Goal: Task Accomplishment & Management: Complete application form

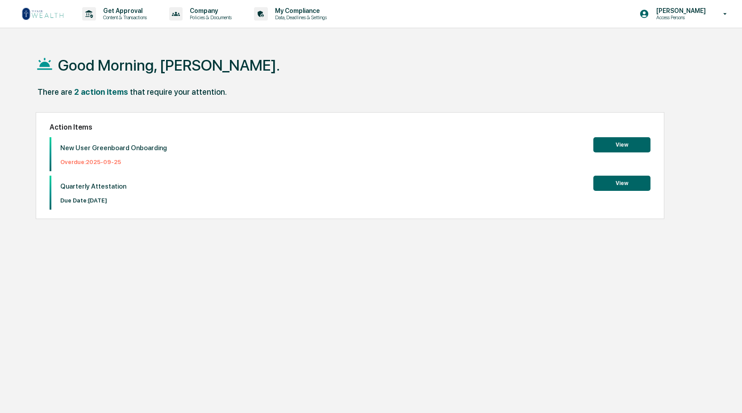
click at [612, 145] on button "View" at bounding box center [622, 144] width 57 height 15
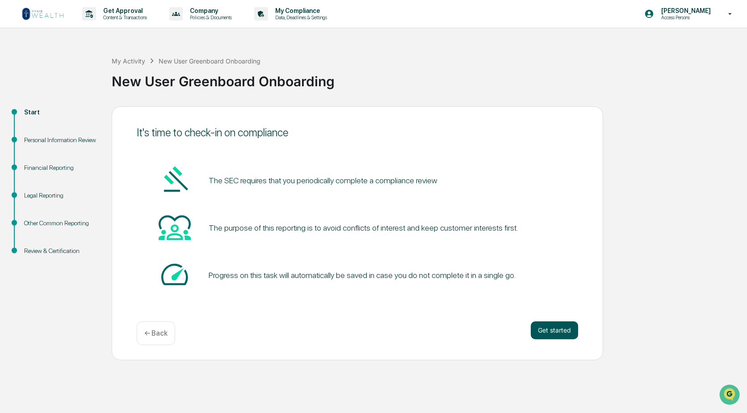
click at [544, 330] on button "Get started" at bounding box center [554, 330] width 47 height 18
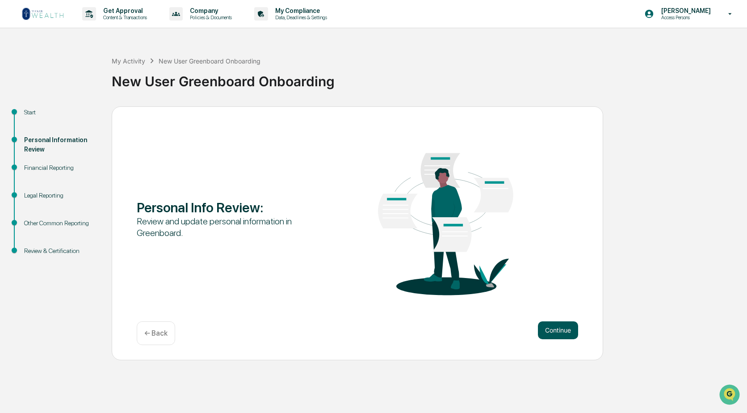
click at [556, 330] on button "Continue" at bounding box center [558, 330] width 40 height 18
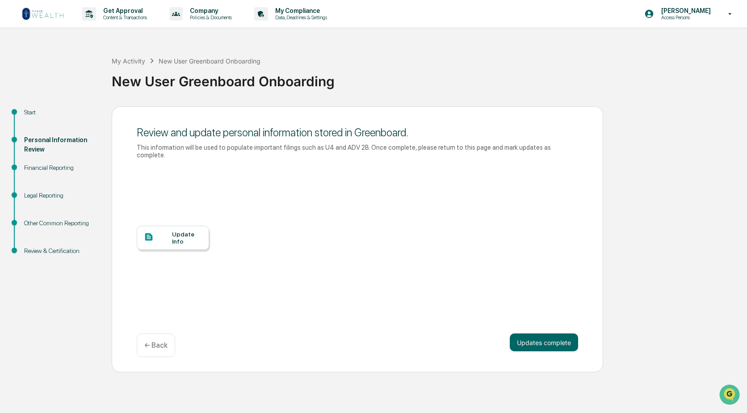
click at [179, 230] on div "Update Info" at bounding box center [187, 237] width 30 height 14
click at [179, 232] on div "Update Info" at bounding box center [187, 237] width 30 height 14
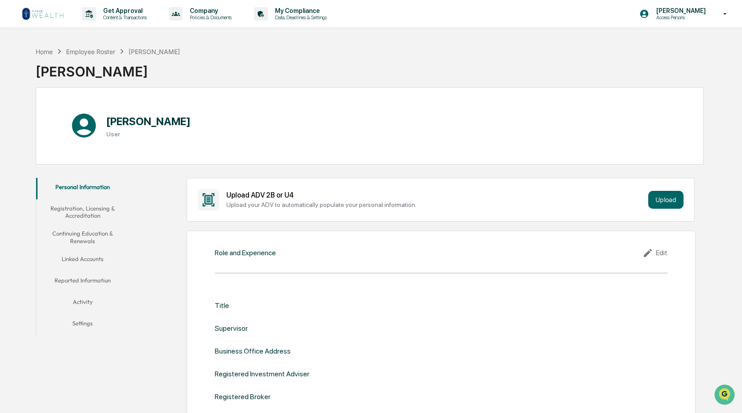
click at [653, 253] on icon at bounding box center [649, 252] width 13 height 11
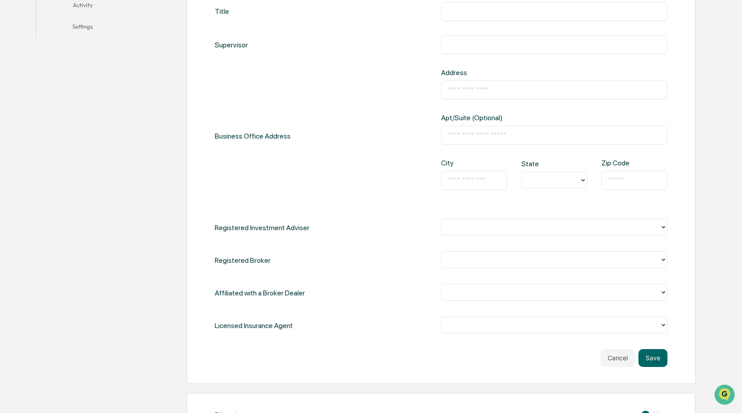
scroll to position [313, 0]
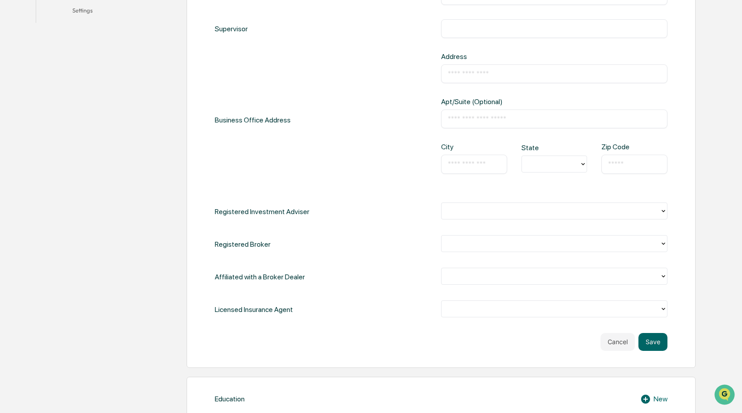
click at [663, 211] on icon at bounding box center [664, 210] width 4 height 2
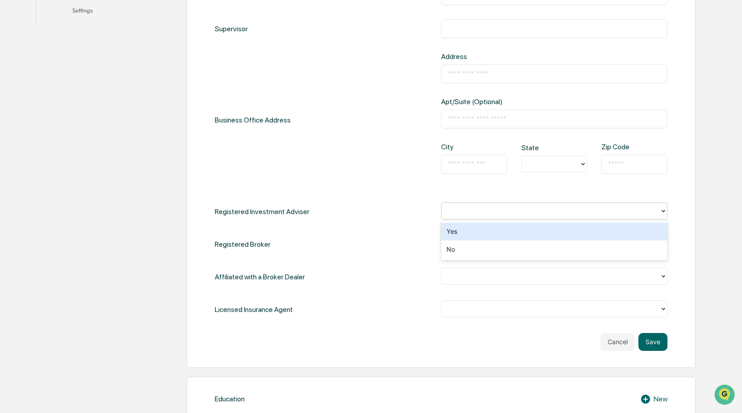
click at [404, 247] on div "Registered Broker" at bounding box center [441, 244] width 453 height 18
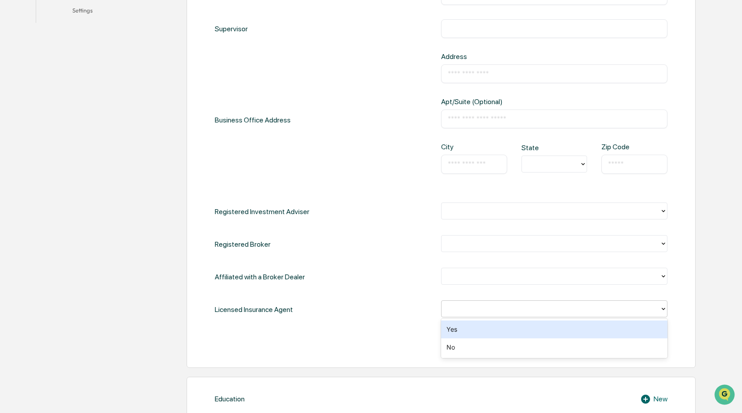
click at [663, 308] on icon at bounding box center [663, 308] width 7 height 7
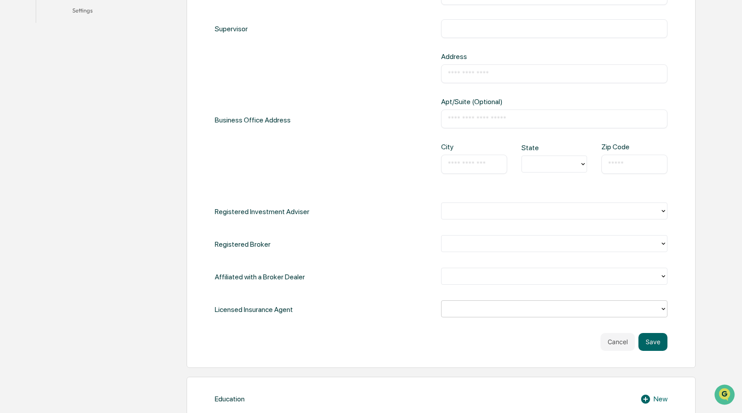
click at [663, 308] on icon at bounding box center [663, 308] width 7 height 7
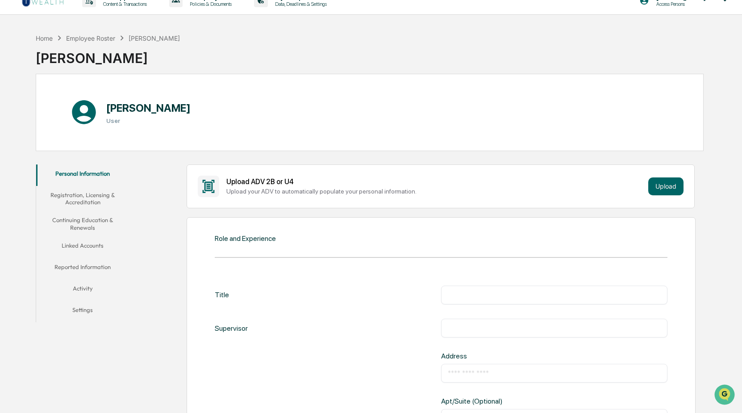
scroll to position [0, 0]
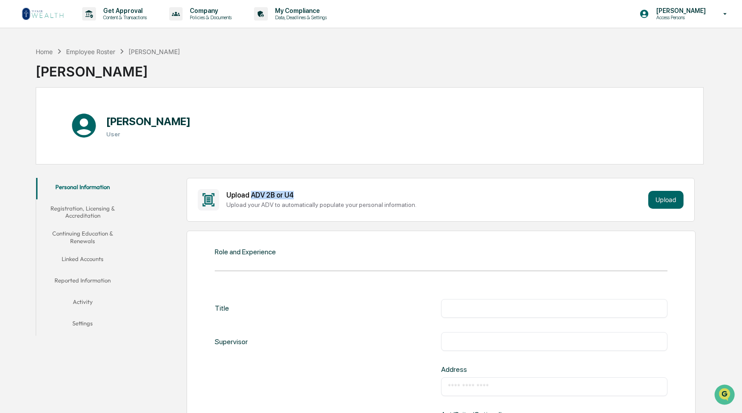
drag, startPoint x: 250, startPoint y: 196, endPoint x: 299, endPoint y: 195, distance: 48.7
click at [299, 195] on div "Upload ADV 2B or U4" at bounding box center [435, 195] width 418 height 8
drag, startPoint x: 299, startPoint y: 195, endPoint x: 272, endPoint y: 195, distance: 26.3
copy div "ADV 2B or U4"
click at [672, 199] on button "Upload" at bounding box center [665, 200] width 35 height 18
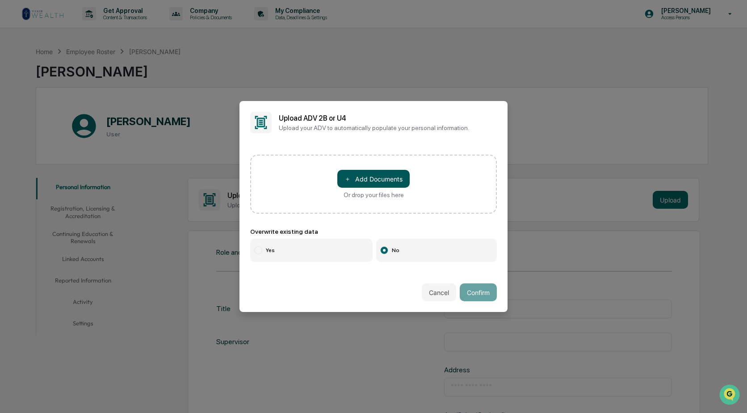
click at [364, 176] on button "＋ Add Documents" at bounding box center [373, 179] width 72 height 18
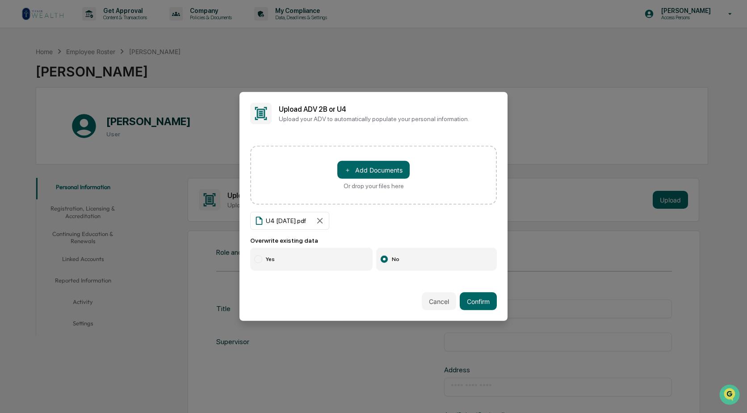
click at [275, 257] on label "Yes" at bounding box center [311, 258] width 122 height 23
click at [395, 257] on label "No" at bounding box center [436, 258] width 121 height 23
click at [468, 300] on button "Confirm" at bounding box center [478, 301] width 37 height 18
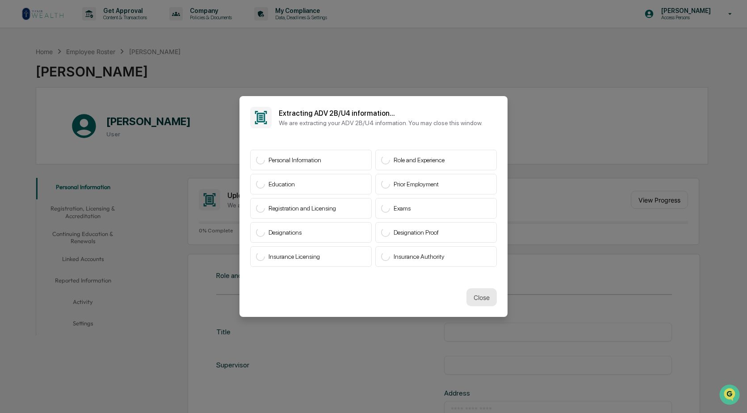
click at [478, 293] on button "Close" at bounding box center [481, 297] width 30 height 18
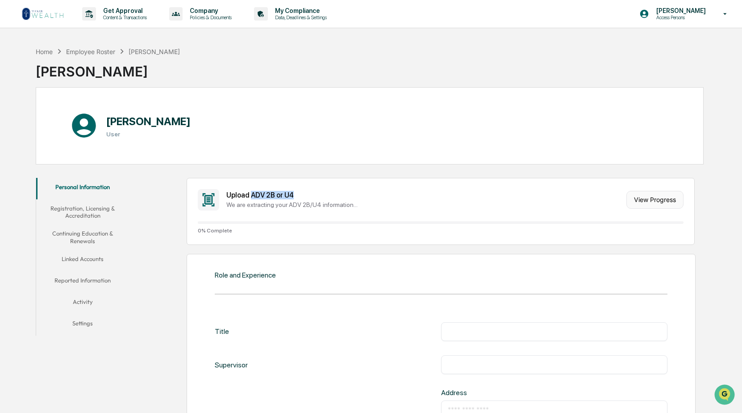
click at [646, 203] on button "View Progress" at bounding box center [655, 200] width 57 height 18
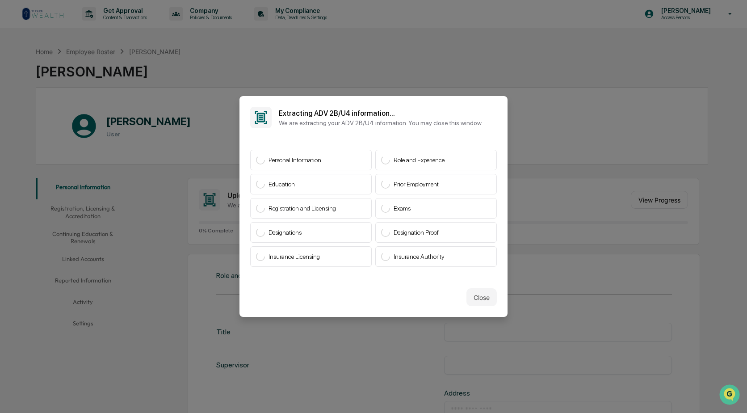
click at [387, 255] on icon at bounding box center [385, 256] width 11 height 11
click at [472, 293] on button "Close" at bounding box center [481, 297] width 30 height 18
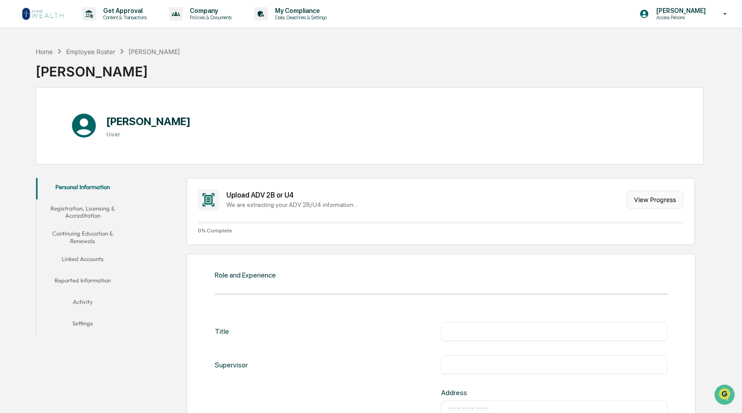
click at [657, 201] on button "View Progress" at bounding box center [655, 200] width 57 height 18
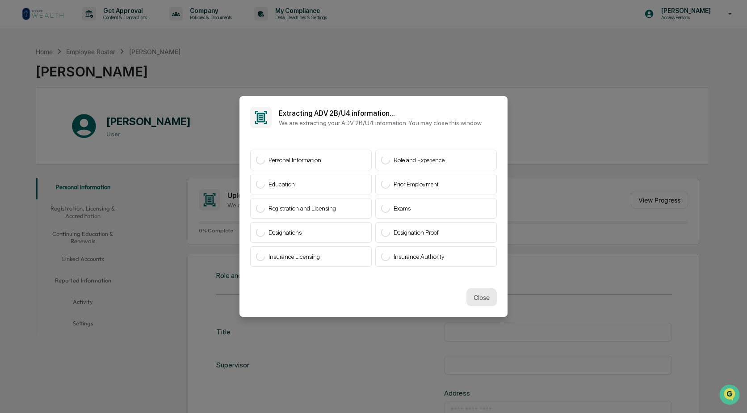
click at [481, 297] on button "Close" at bounding box center [481, 297] width 30 height 18
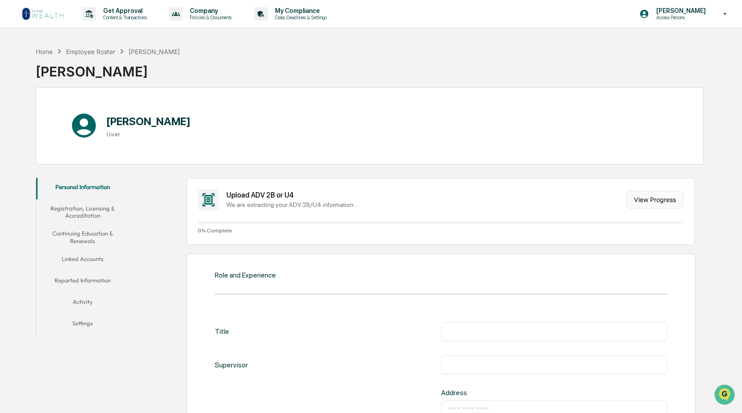
click at [650, 200] on button "View Progress" at bounding box center [655, 200] width 57 height 18
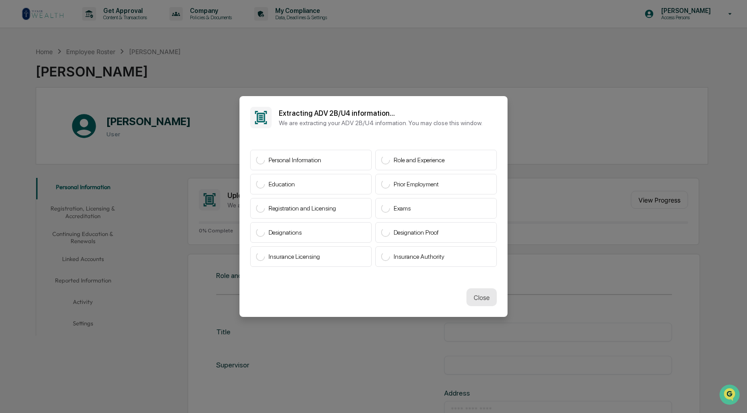
click at [475, 297] on button "Close" at bounding box center [481, 297] width 30 height 18
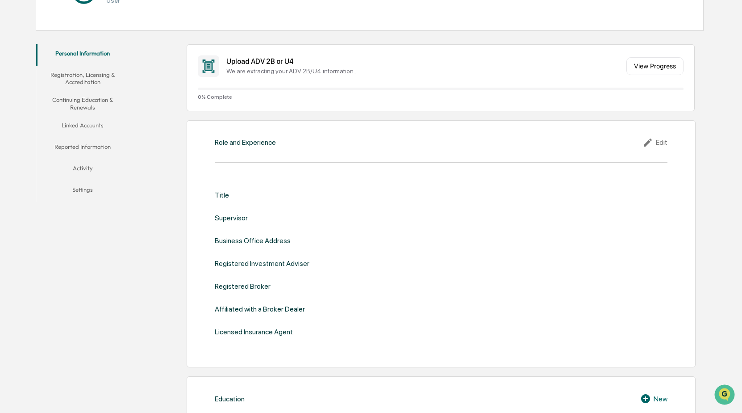
scroll to position [134, 0]
click at [658, 141] on div "Edit" at bounding box center [655, 142] width 25 height 11
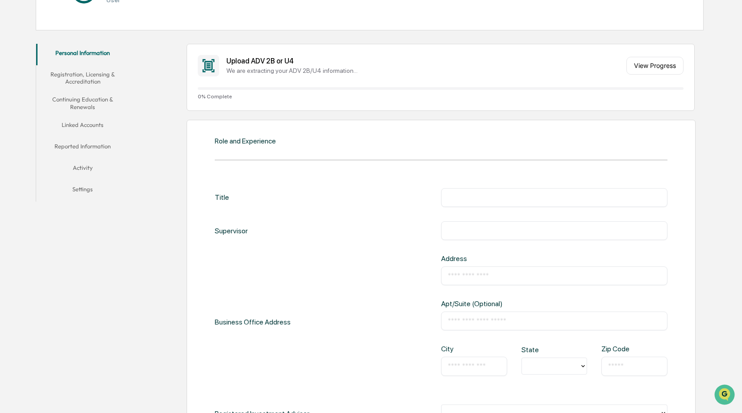
click at [468, 196] on input "text" at bounding box center [554, 197] width 213 height 9
click at [389, 229] on div "Supervisor ​" at bounding box center [441, 230] width 453 height 19
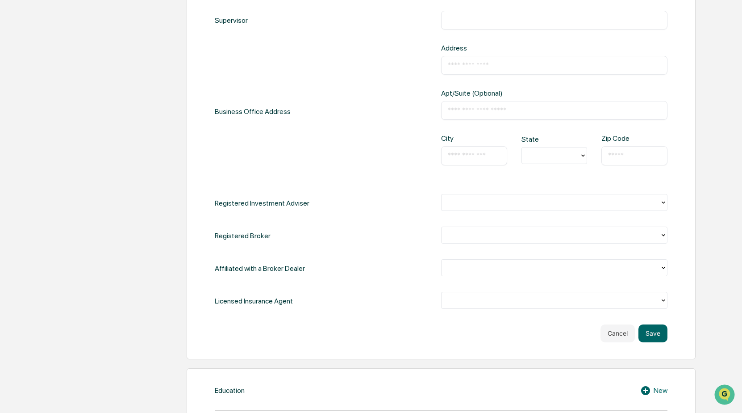
scroll to position [357, 0]
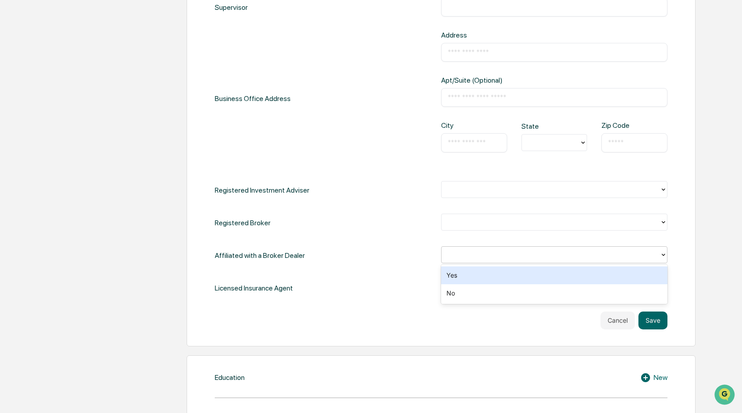
click at [662, 256] on icon at bounding box center [663, 254] width 7 height 7
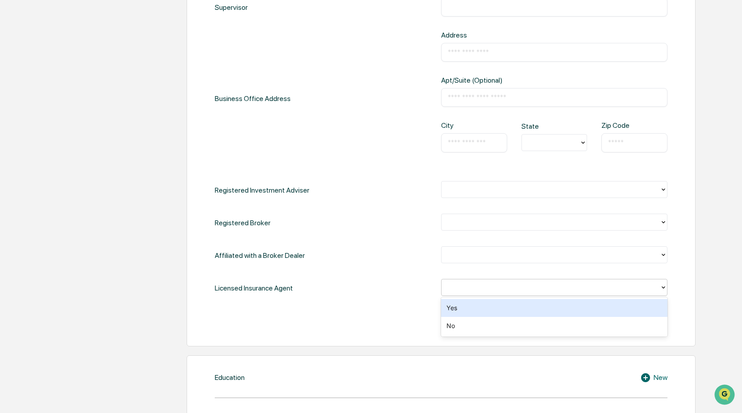
click at [661, 286] on icon at bounding box center [663, 287] width 7 height 7
click at [448, 307] on div "Yes" at bounding box center [554, 308] width 226 height 18
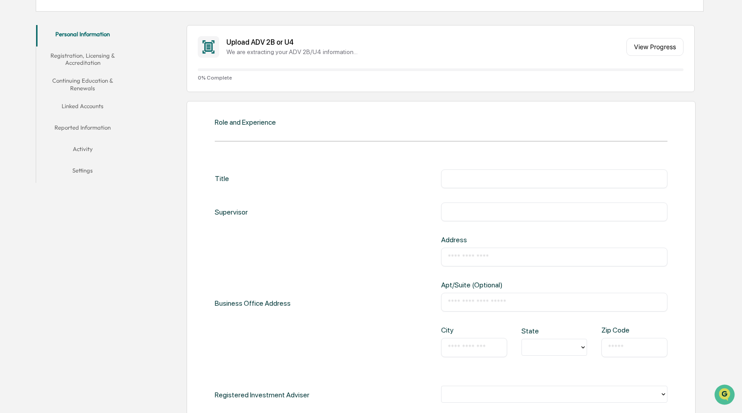
scroll to position [134, 0]
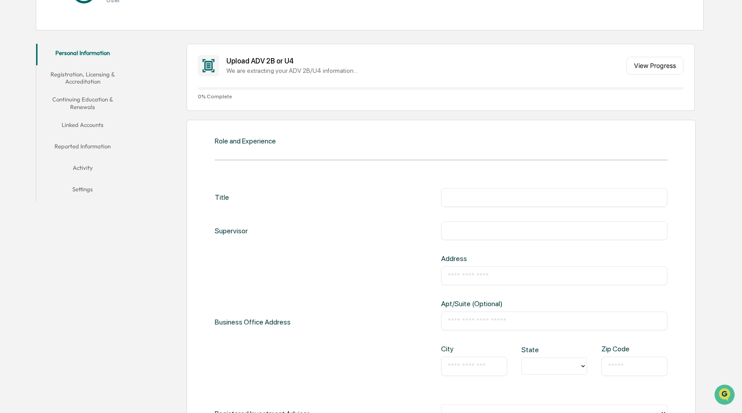
click at [461, 199] on input "text" at bounding box center [554, 197] width 213 height 9
click at [644, 68] on button "View Progress" at bounding box center [655, 66] width 57 height 18
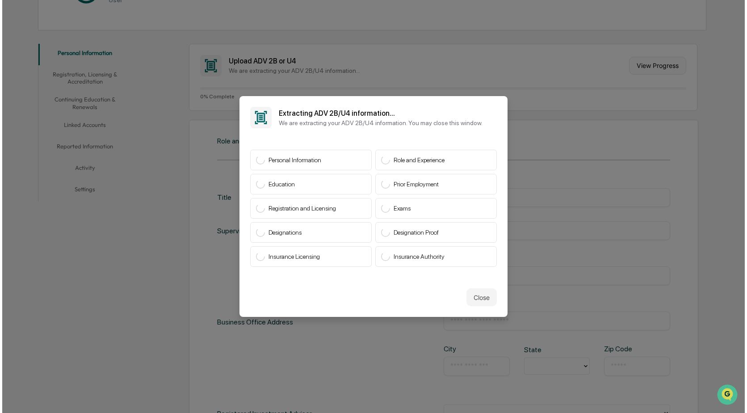
scroll to position [134, 0]
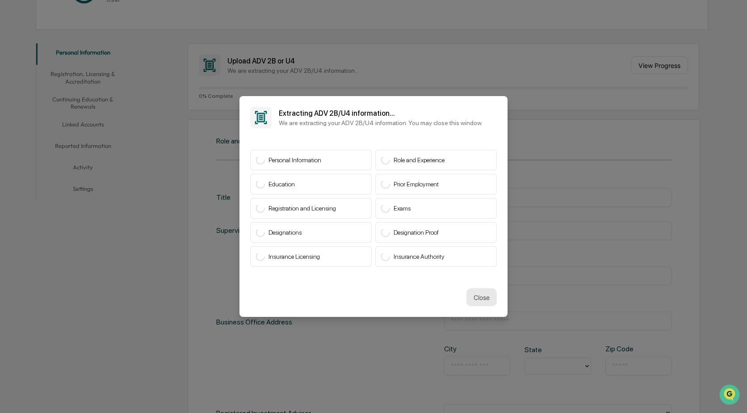
click at [478, 293] on button "Close" at bounding box center [481, 297] width 30 height 18
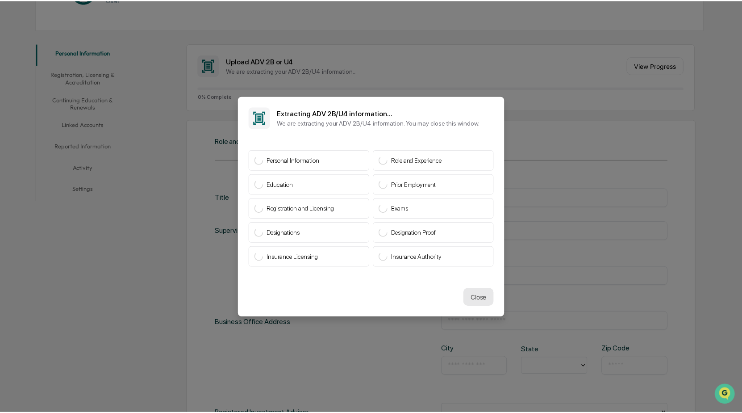
scroll to position [134, 0]
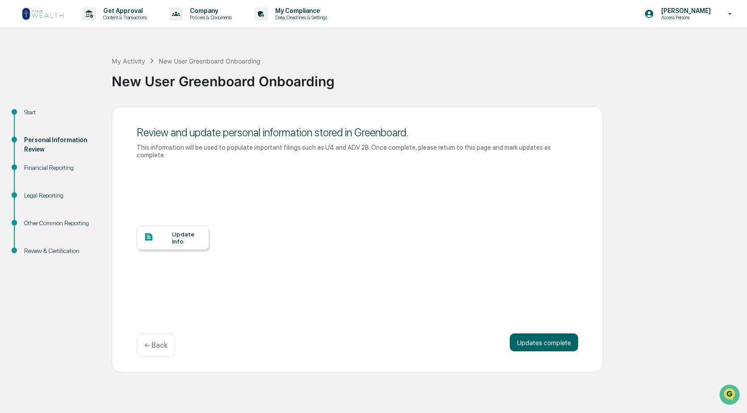
click at [182, 231] on div "Update Info" at bounding box center [187, 237] width 30 height 14
click at [363, 337] on button "Updates complete" at bounding box center [544, 342] width 68 height 18
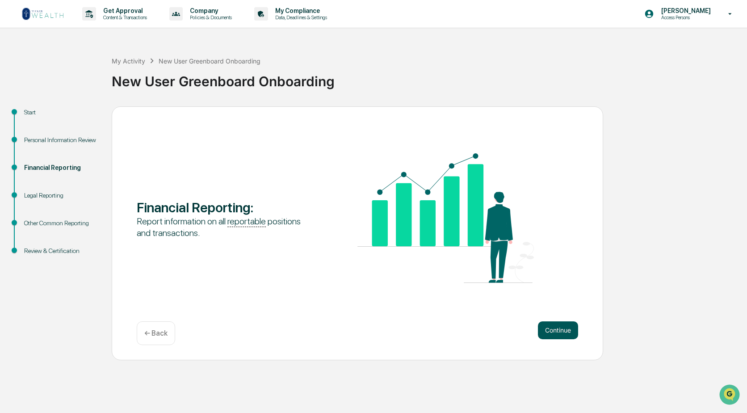
click at [363, 334] on button "Continue" at bounding box center [558, 330] width 40 height 18
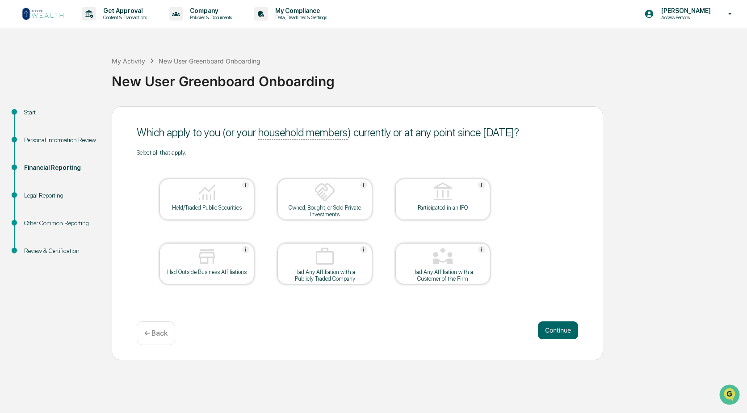
click at [152, 335] on p "← Back" at bounding box center [155, 333] width 23 height 8
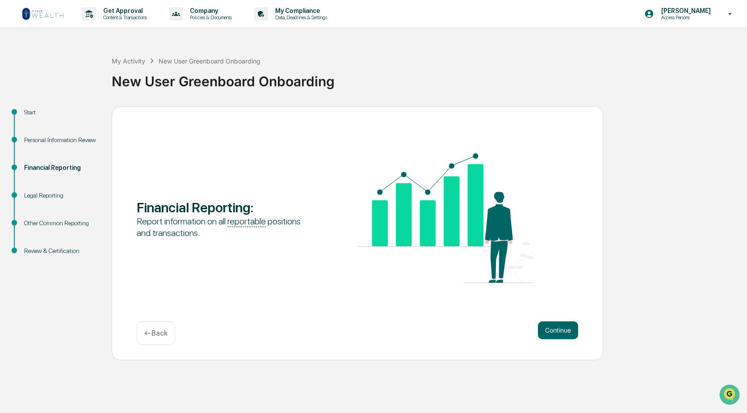
click at [158, 335] on p "← Back" at bounding box center [155, 333] width 23 height 8
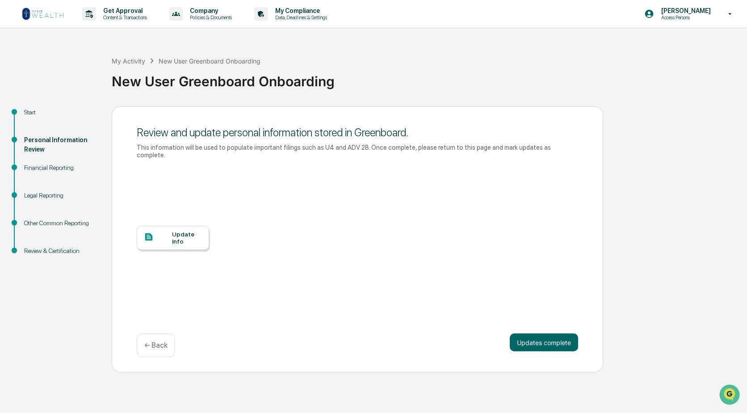
click at [176, 230] on div "Update Info" at bounding box center [187, 237] width 30 height 14
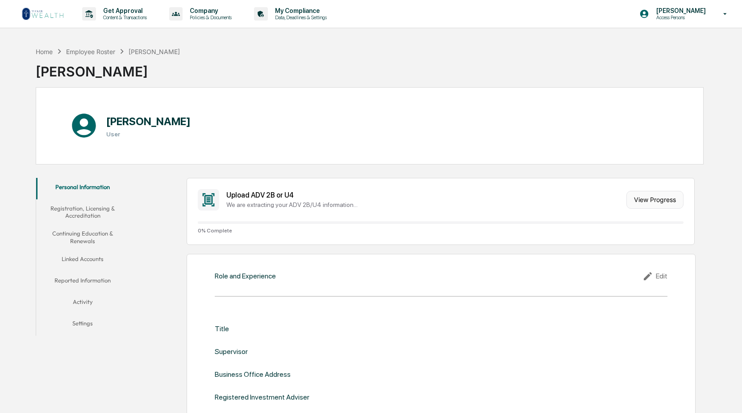
click at [644, 202] on button "View Progress" at bounding box center [655, 200] width 57 height 18
click at [641, 202] on button "View Progress" at bounding box center [655, 200] width 57 height 18
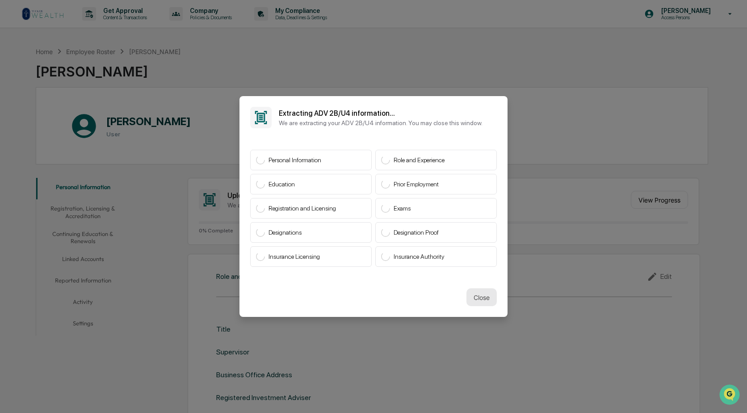
click at [480, 296] on button "Close" at bounding box center [481, 297] width 30 height 18
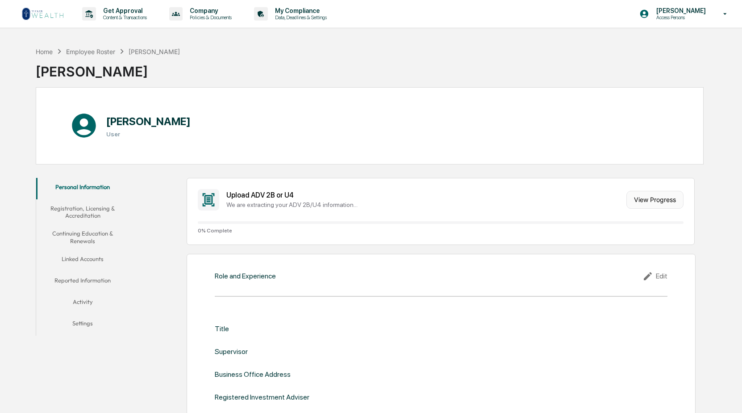
click at [650, 198] on button "View Progress" at bounding box center [655, 200] width 57 height 18
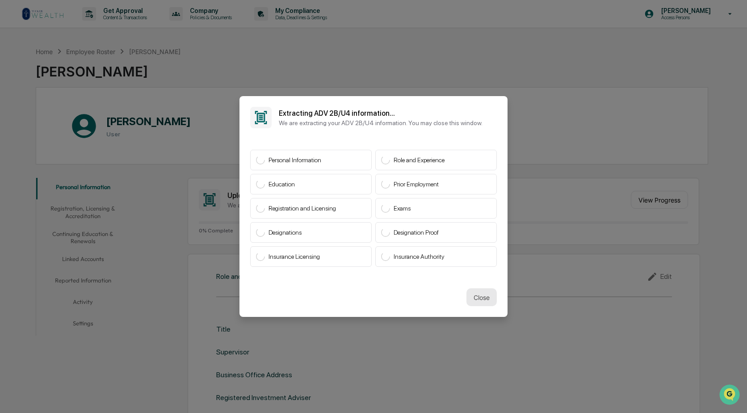
click at [473, 295] on button "Close" at bounding box center [481, 297] width 30 height 18
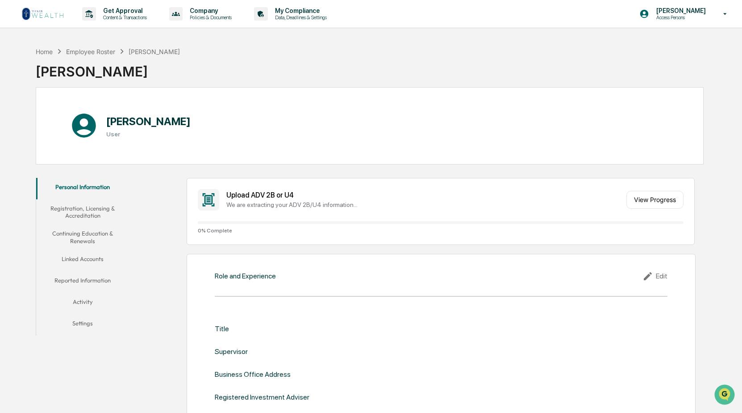
click at [209, 227] on span "0 % Complete" at bounding box center [440, 230] width 485 height 6
click at [213, 196] on icon at bounding box center [208, 199] width 21 height 21
click at [266, 201] on div "Upload ADV 2B or U4 We are extracting your ADV 2B/U4 information..." at bounding box center [424, 199] width 396 height 17
drag, startPoint x: 266, startPoint y: 201, endPoint x: 272, endPoint y: 204, distance: 6.8
click at [272, 204] on div "We are extracting your ADV 2B/U4 information..." at bounding box center [424, 204] width 396 height 7
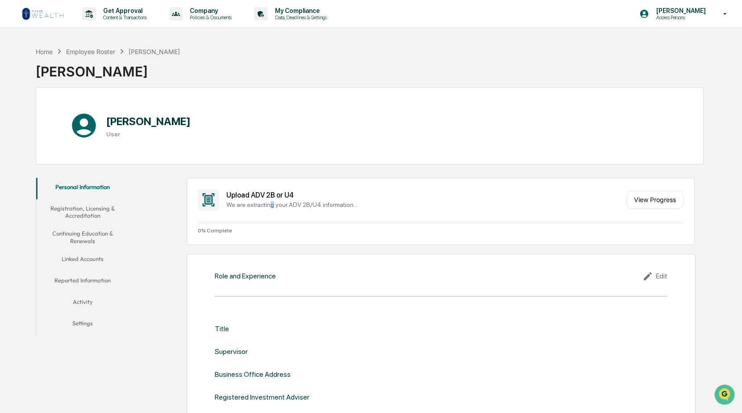
click at [68, 210] on button "Registration, Licensing & Accreditation" at bounding box center [82, 211] width 93 height 25
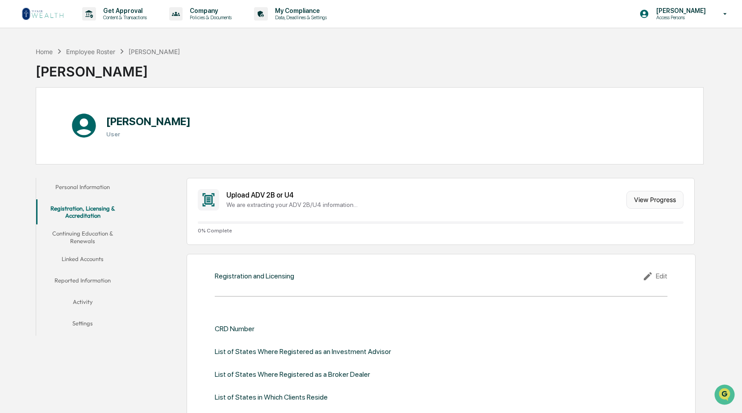
click at [639, 197] on button "View Progress" at bounding box center [655, 200] width 57 height 18
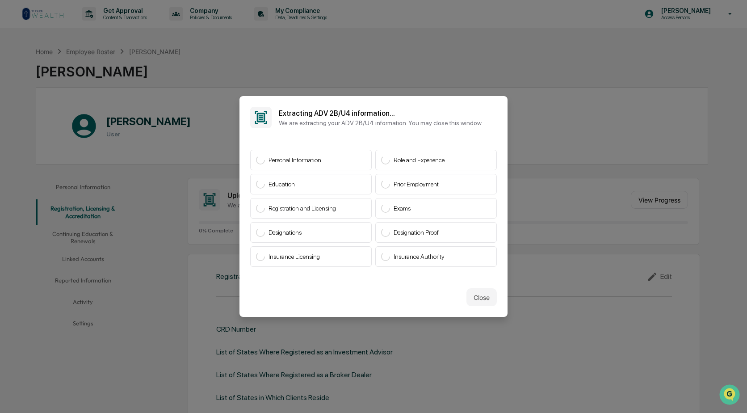
click at [393, 254] on span "Insurance Authority" at bounding box center [418, 256] width 51 height 7
click at [401, 229] on span "Designation Proof" at bounding box center [415, 232] width 45 height 7
click at [405, 224] on div "Designation Proof" at bounding box center [435, 232] width 121 height 21
drag, startPoint x: 405, startPoint y: 224, endPoint x: 409, endPoint y: 195, distance: 29.3
click at [411, 201] on div "Exams" at bounding box center [435, 208] width 121 height 21
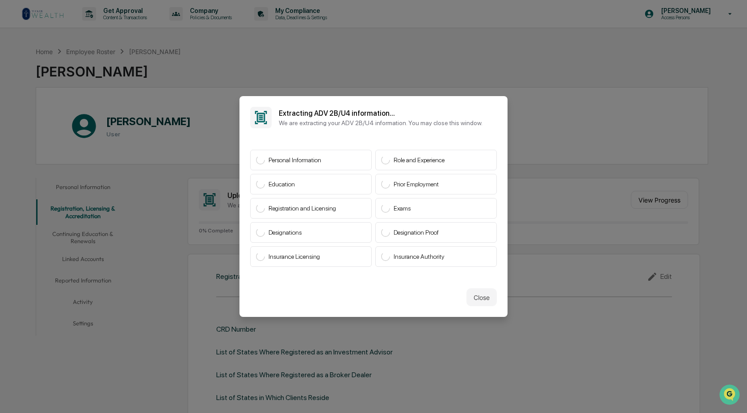
click at [368, 154] on div "Personal Information" at bounding box center [310, 160] width 121 height 21
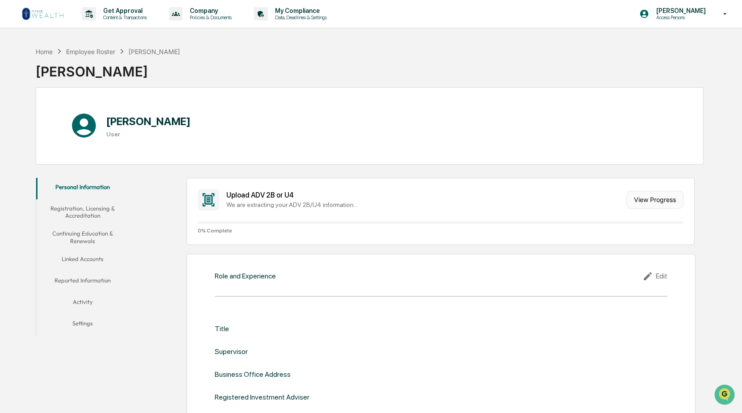
click at [658, 200] on button "View Progress" at bounding box center [655, 200] width 57 height 18
click at [255, 193] on div "Upload ADV 2B or U4" at bounding box center [424, 195] width 396 height 8
click at [646, 277] on icon at bounding box center [648, 276] width 8 height 8
click at [642, 200] on button "View Progress" at bounding box center [655, 200] width 57 height 18
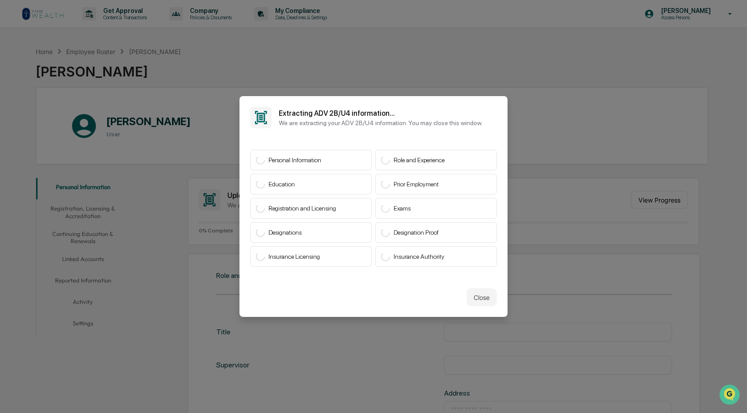
click at [394, 253] on span "Insurance Authority" at bounding box center [418, 256] width 51 height 7
click at [470, 294] on button "Close" at bounding box center [481, 297] width 30 height 18
